Goal: Check status

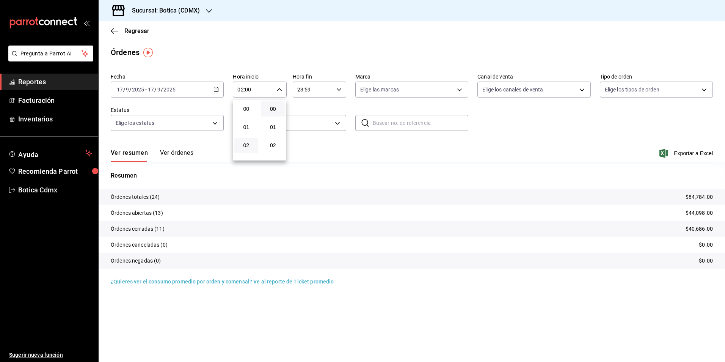
click at [137, 30] on div at bounding box center [362, 181] width 725 height 362
click at [138, 30] on span "Regresar" at bounding box center [136, 30] width 25 height 7
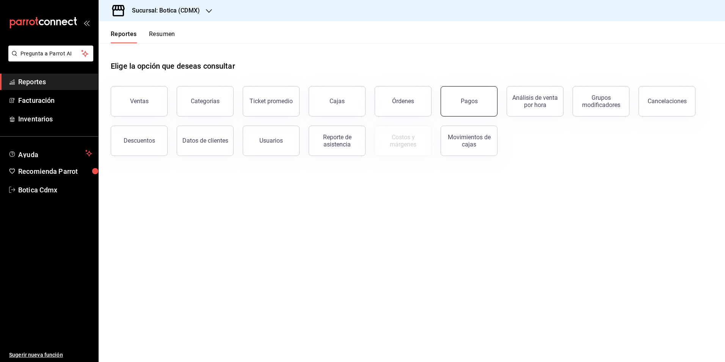
click at [468, 108] on button "Pagos" at bounding box center [469, 101] width 57 height 30
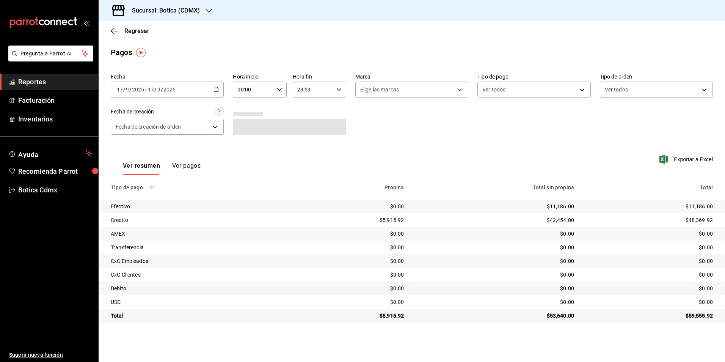
click at [252, 91] on input "00:00" at bounding box center [253, 89] width 41 height 15
click at [245, 142] on span "02" at bounding box center [246, 145] width 15 height 6
type input "02:00"
click at [137, 30] on div at bounding box center [362, 181] width 725 height 362
click at [137, 30] on span "Regresar" at bounding box center [136, 30] width 25 height 7
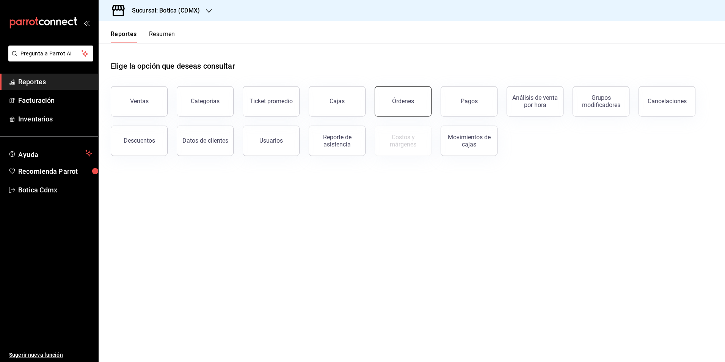
click at [384, 99] on button "Órdenes" at bounding box center [403, 101] width 57 height 30
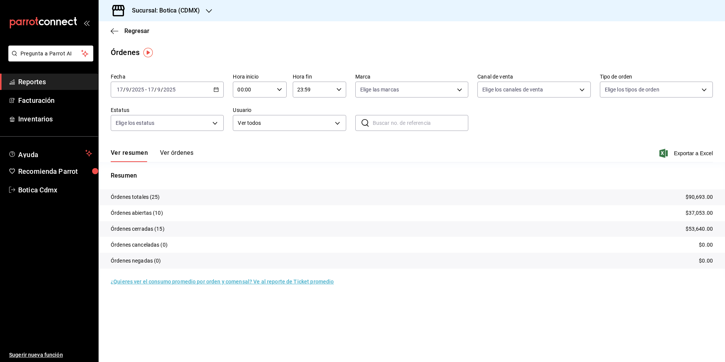
click at [255, 92] on input "00:00" at bounding box center [253, 89] width 41 height 15
click at [247, 145] on span "02" at bounding box center [246, 145] width 15 height 6
type input "02:00"
